Goal: Check status

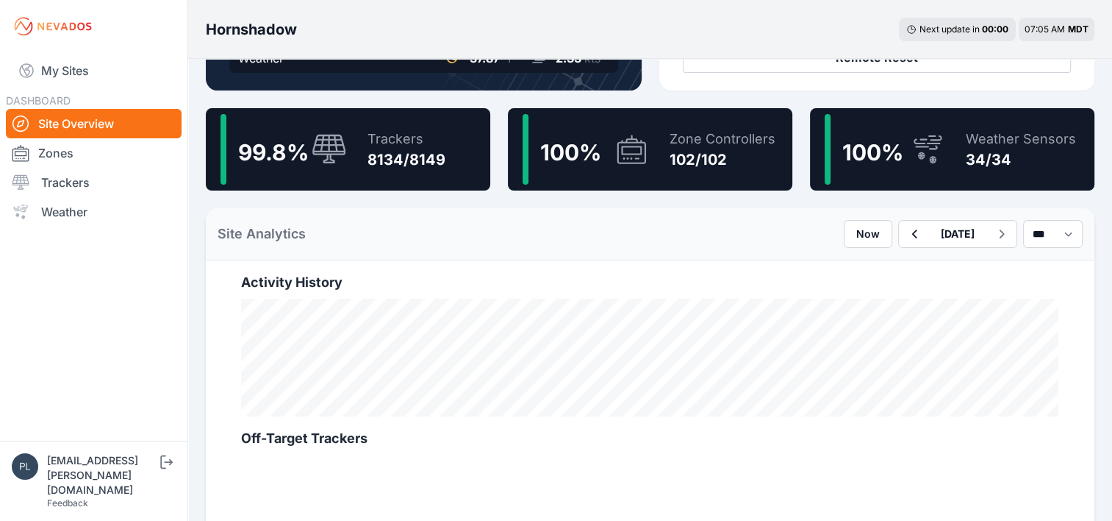
scroll to position [368, 0]
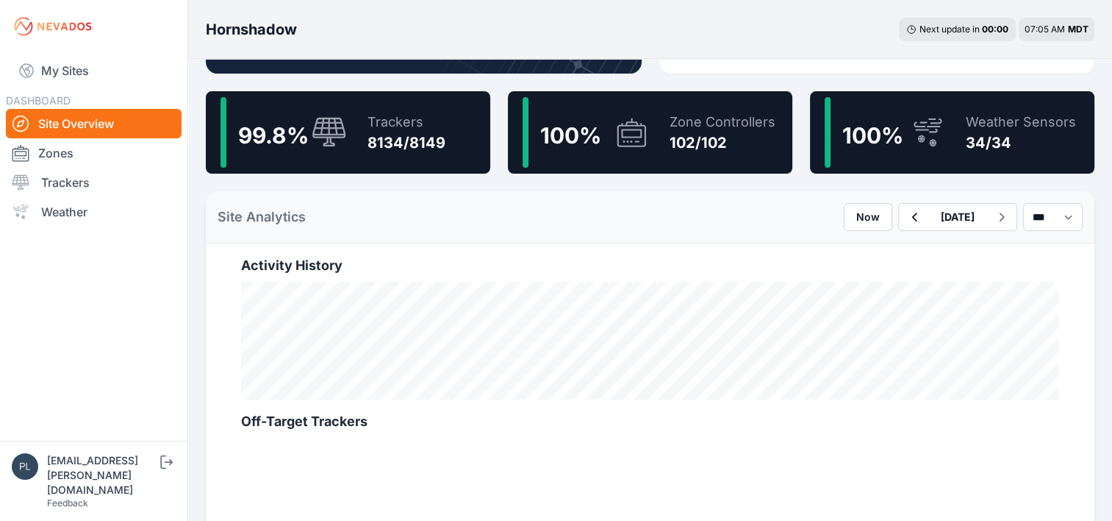
click at [86, 121] on link "Site Overview" at bounding box center [94, 123] width 176 height 29
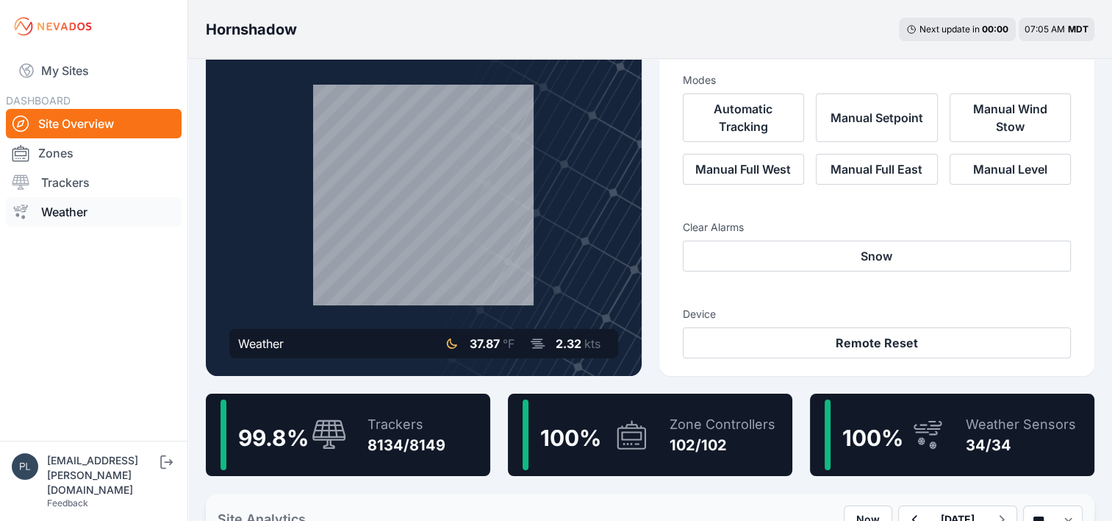
scroll to position [74, 0]
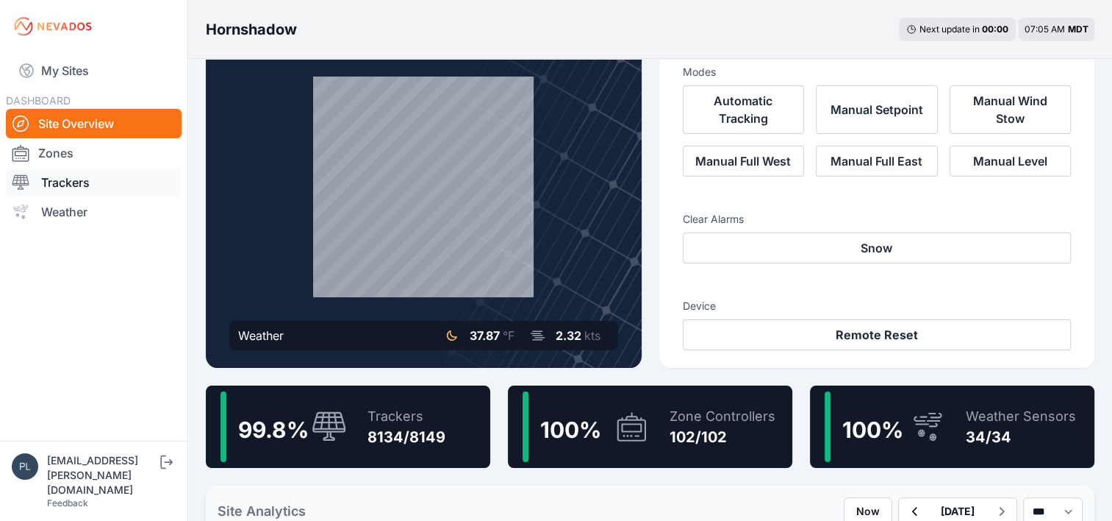
click at [87, 185] on link "Trackers" at bounding box center [94, 182] width 176 height 29
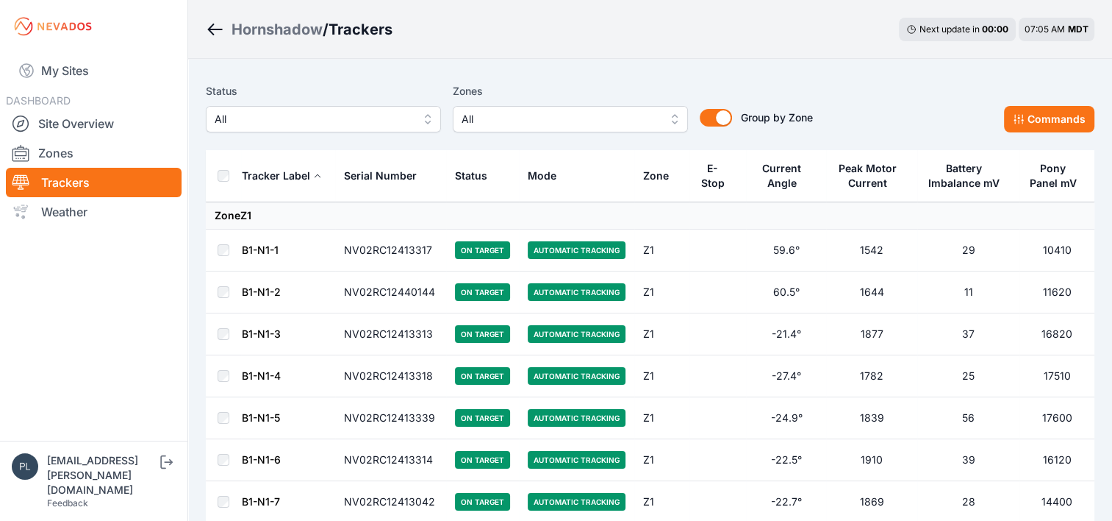
click at [326, 121] on span "All" at bounding box center [313, 119] width 197 height 18
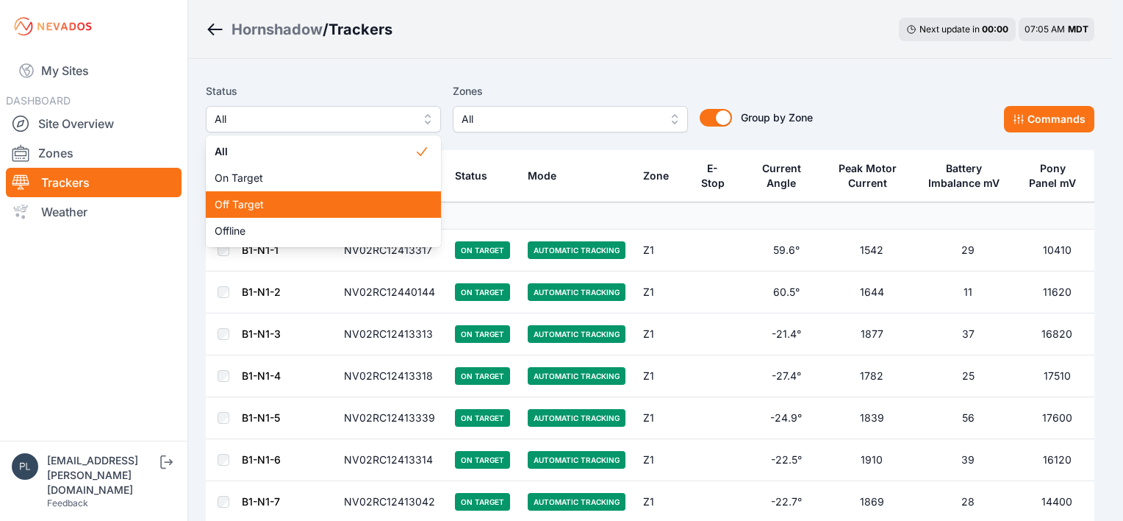
click at [289, 201] on span "Off Target" at bounding box center [315, 204] width 200 height 15
